Goal: Task Accomplishment & Management: Use online tool/utility

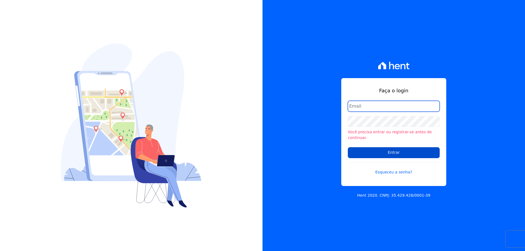
type input "[EMAIL_ADDRESS][DOMAIN_NAME]"
click at [392, 148] on input "Entrar" at bounding box center [394, 152] width 92 height 11
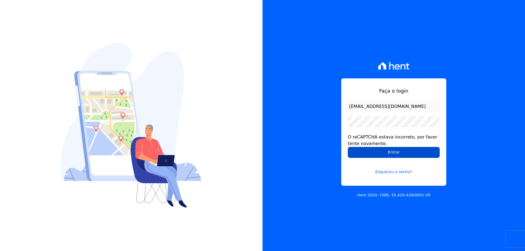
drag, startPoint x: 390, startPoint y: 152, endPoint x: 392, endPoint y: 157, distance: 5.6
click at [391, 157] on input "Entrar" at bounding box center [394, 152] width 92 height 11
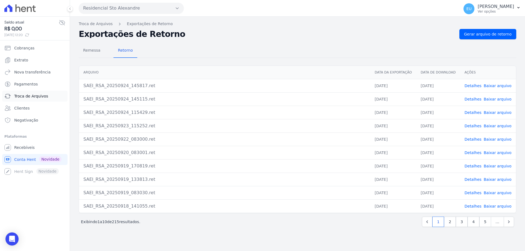
click at [30, 95] on span "Troca de Arquivos" at bounding box center [31, 95] width 34 height 5
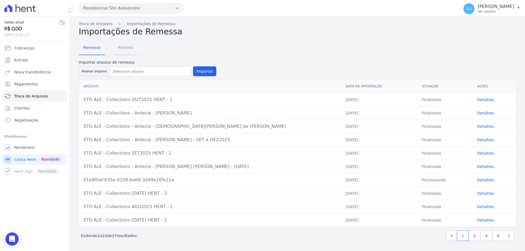
click at [123, 47] on span "Retorno" at bounding box center [125, 47] width 22 height 11
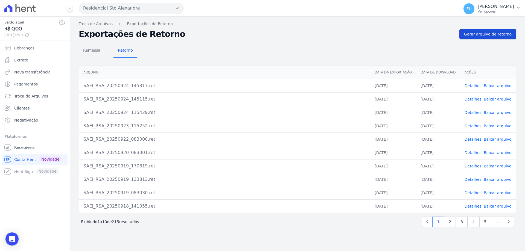
click at [494, 33] on span "Gerar arquivo de retorno" at bounding box center [488, 33] width 48 height 5
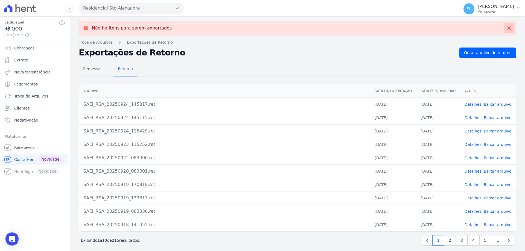
click at [506, 27] on icon at bounding box center [508, 27] width 5 height 5
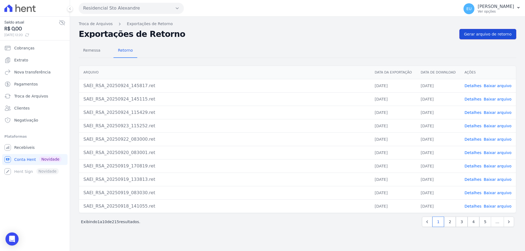
click at [487, 33] on span "Gerar arquivo de retorno" at bounding box center [488, 33] width 48 height 5
